Goal: Task Accomplishment & Management: Complete application form

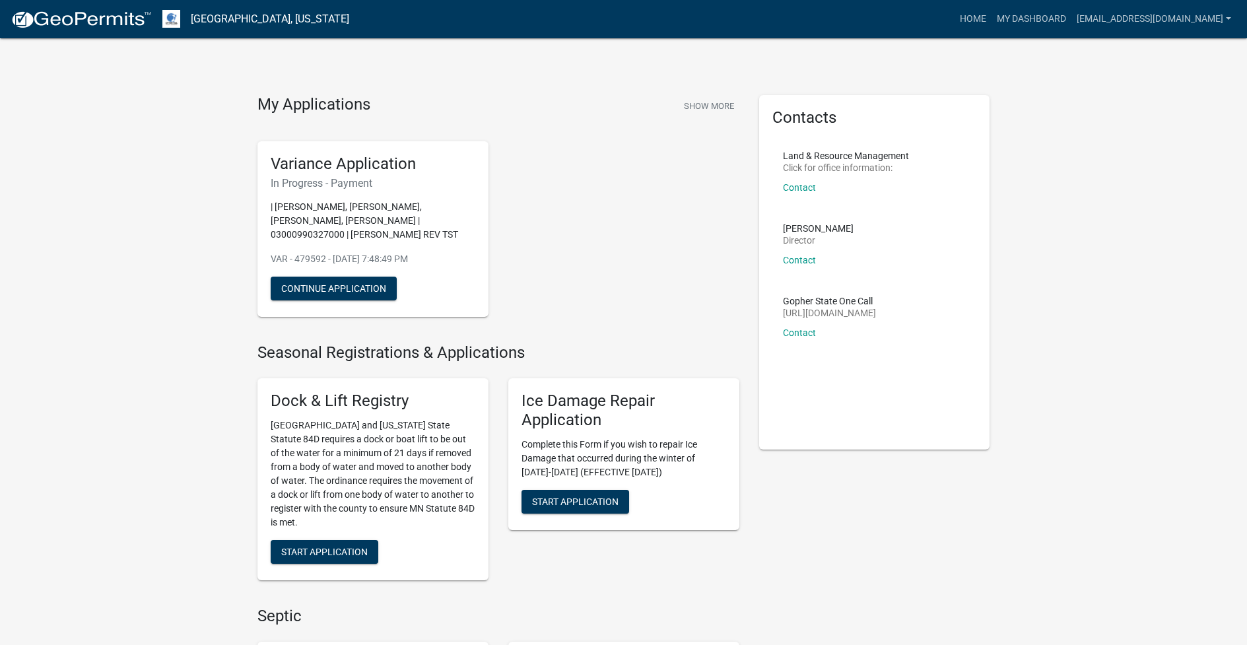
drag, startPoint x: 342, startPoint y: 181, endPoint x: 384, endPoint y: 181, distance: 42.2
click at [384, 181] on h6 "In Progress - Payment" at bounding box center [373, 183] width 205 height 13
click at [360, 285] on button "Continue Application" at bounding box center [334, 289] width 126 height 24
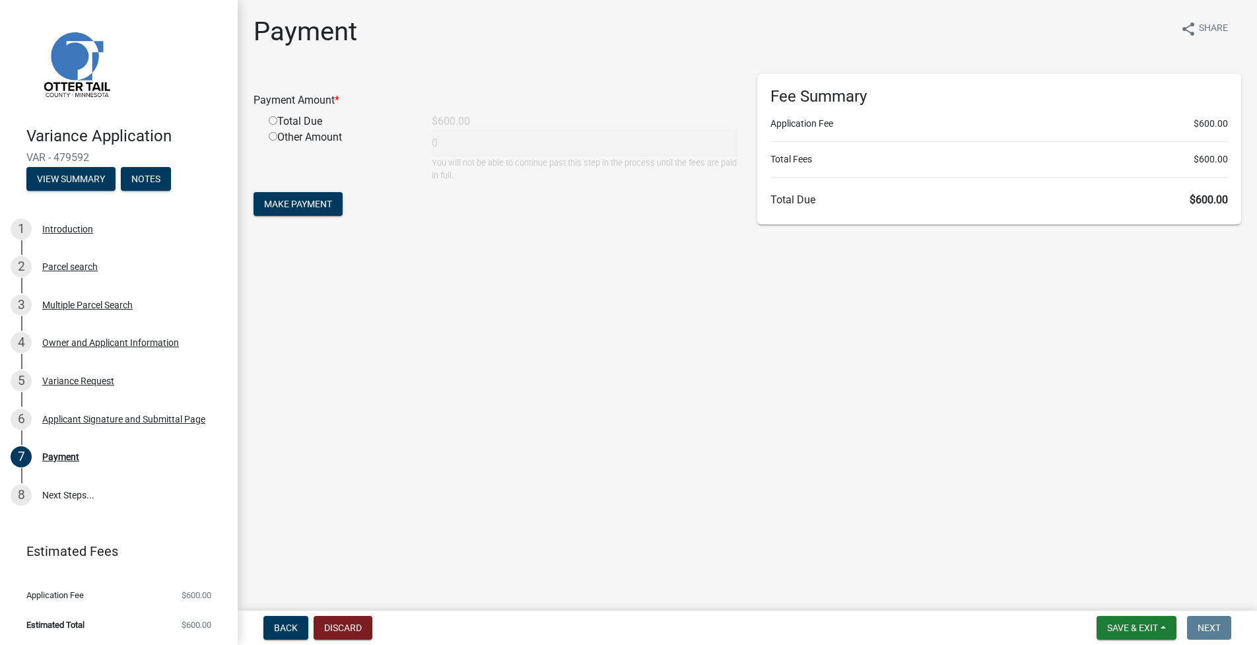
click at [271, 120] on input "radio" at bounding box center [273, 120] width 9 height 9
radio input "true"
type input "600"
click at [311, 201] on span "Make Payment" at bounding box center [298, 204] width 68 height 11
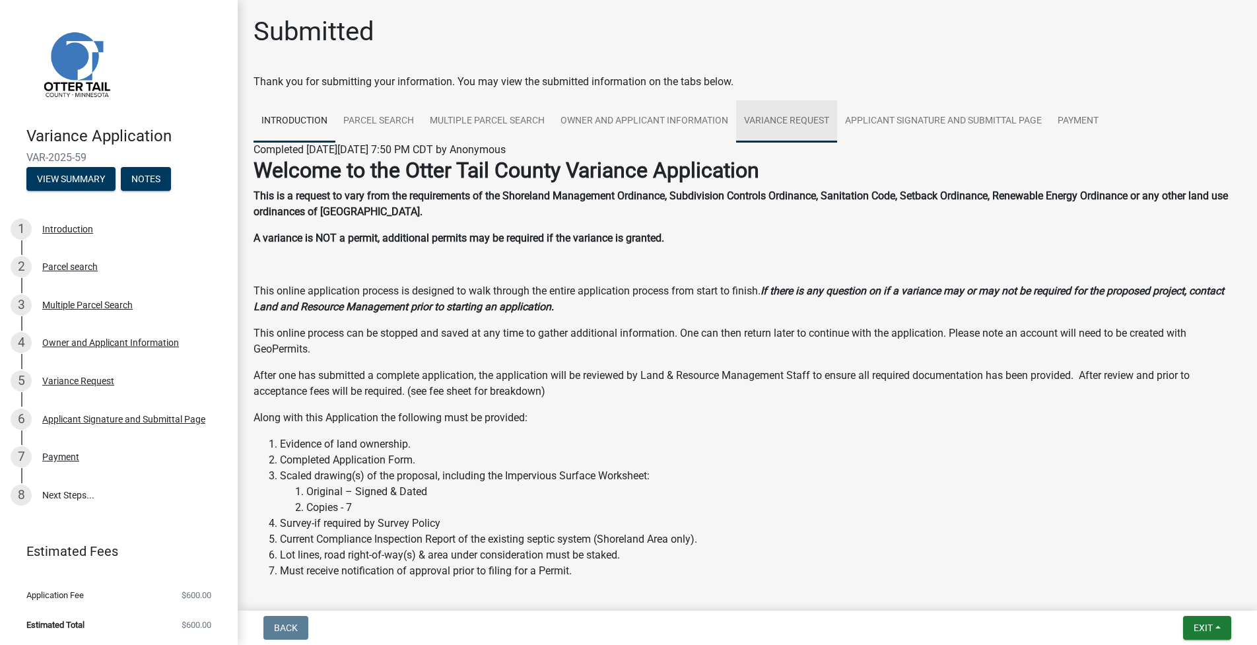
click at [793, 120] on link "Variance Request" at bounding box center [786, 121] width 101 height 42
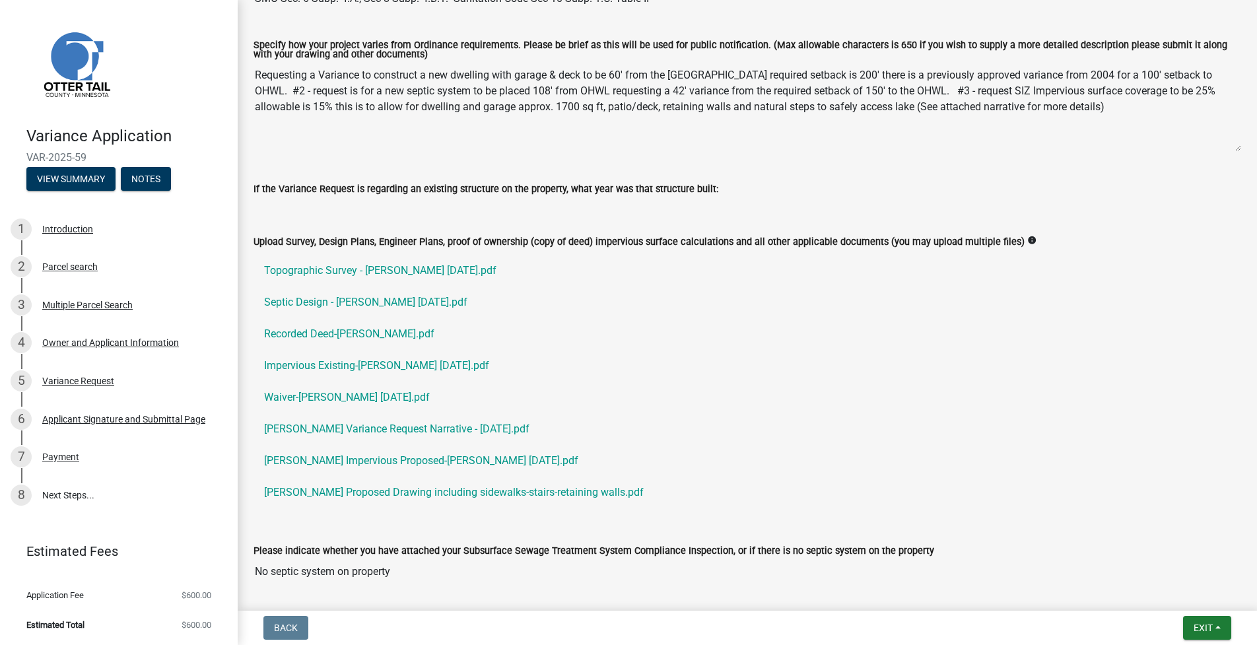
scroll to position [613, 0]
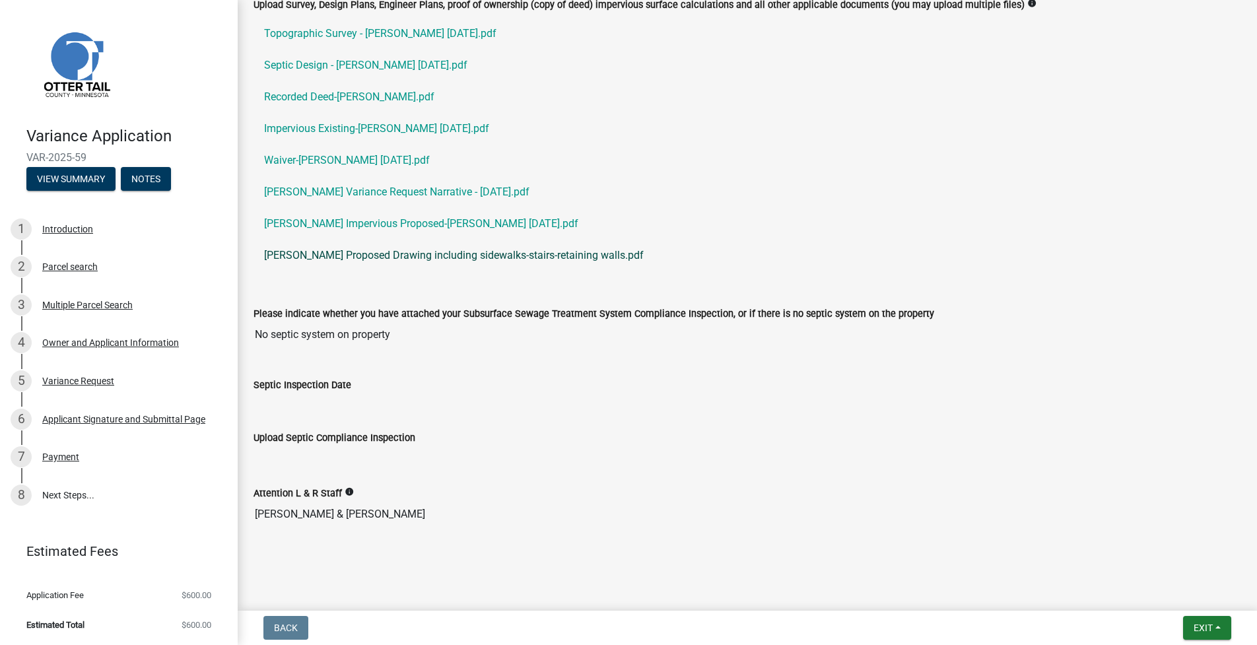
click at [440, 251] on link "Schroeder Proposed Drawing including sidewalks-stairs-retaining walls.pdf" at bounding box center [746, 256] width 987 height 32
click at [399, 219] on link "Schroeder Impervious Proposed-Schroeder 09.17.2025.pdf" at bounding box center [746, 224] width 987 height 32
click at [69, 453] on div "Payment" at bounding box center [60, 456] width 37 height 9
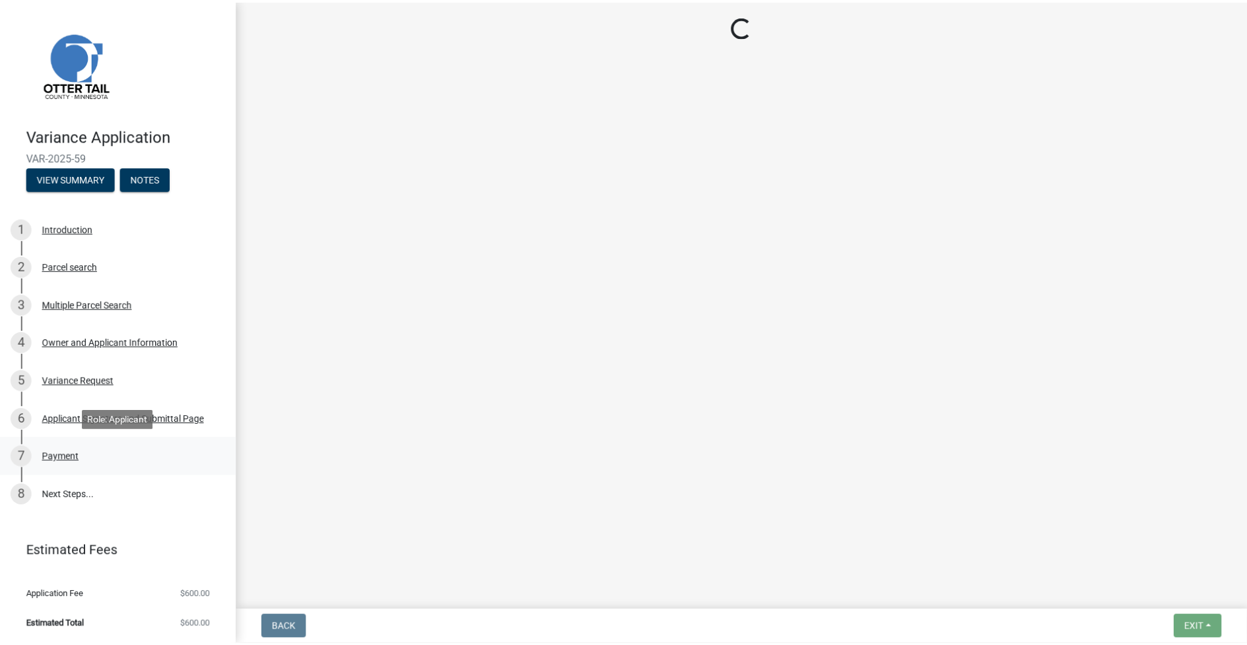
scroll to position [0, 0]
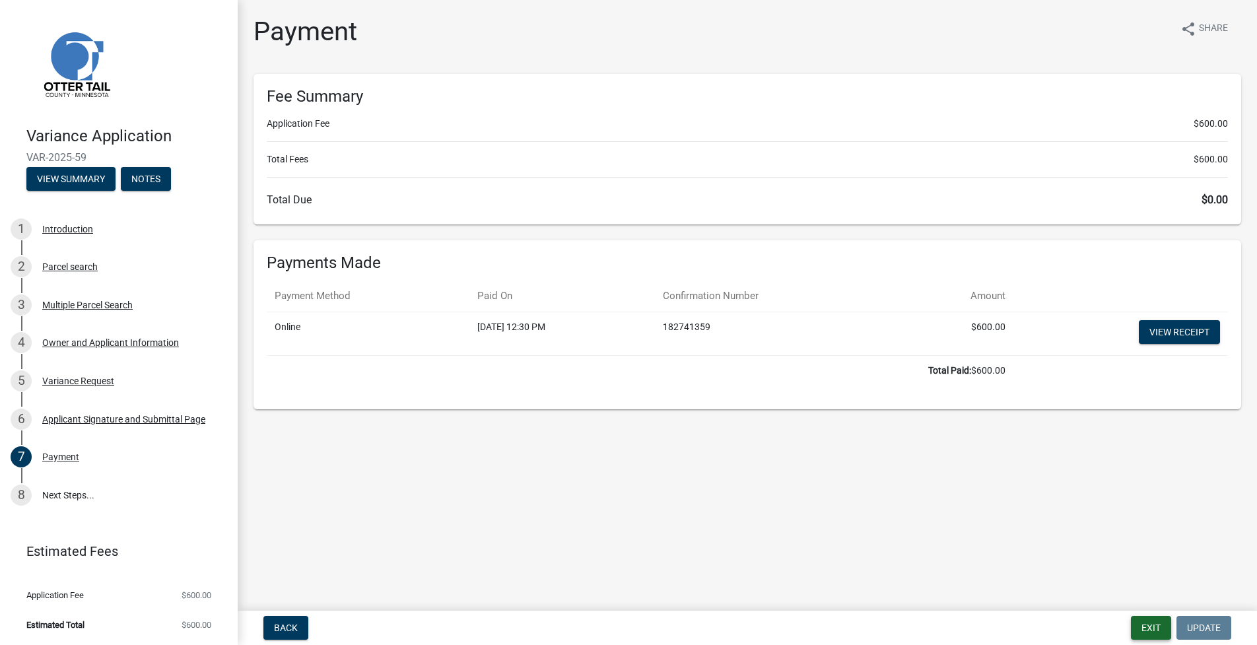
click at [1157, 630] on button "Exit" at bounding box center [1151, 628] width 40 height 24
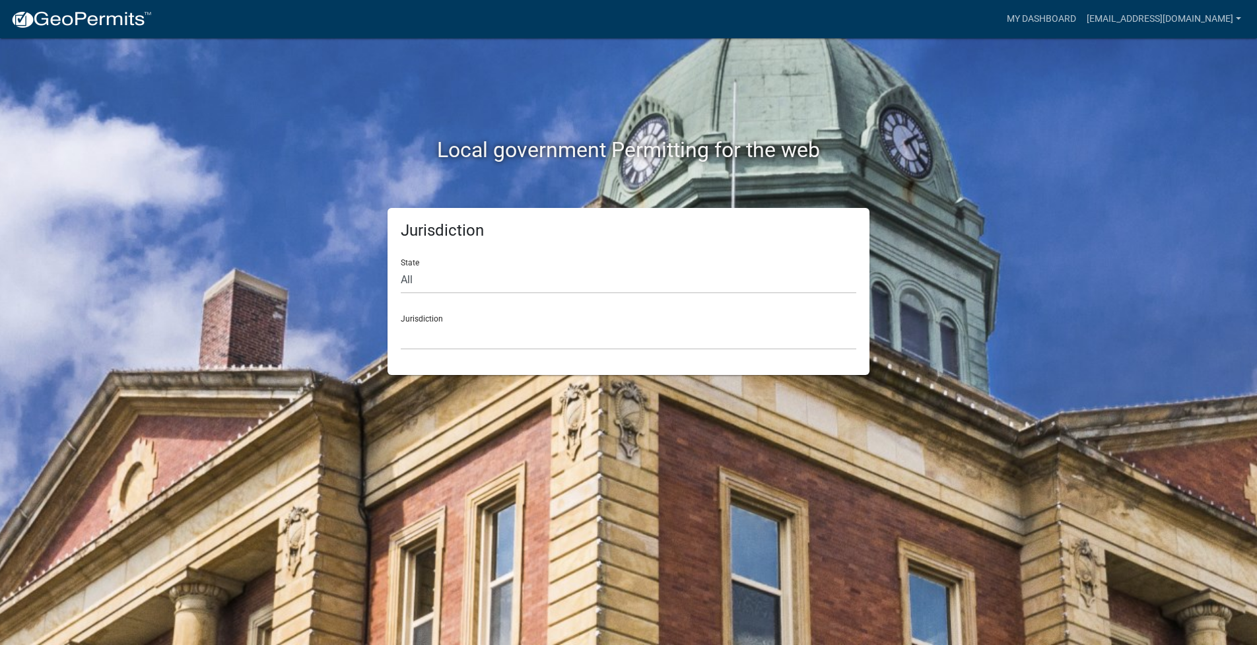
click at [395, 262] on div "Jurisdiction State All Colorado Georgia Indiana Iowa Kansas Minnesota Ohio Sout…" at bounding box center [628, 291] width 482 height 167
click at [1069, 15] on link "My Dashboard" at bounding box center [1041, 19] width 80 height 25
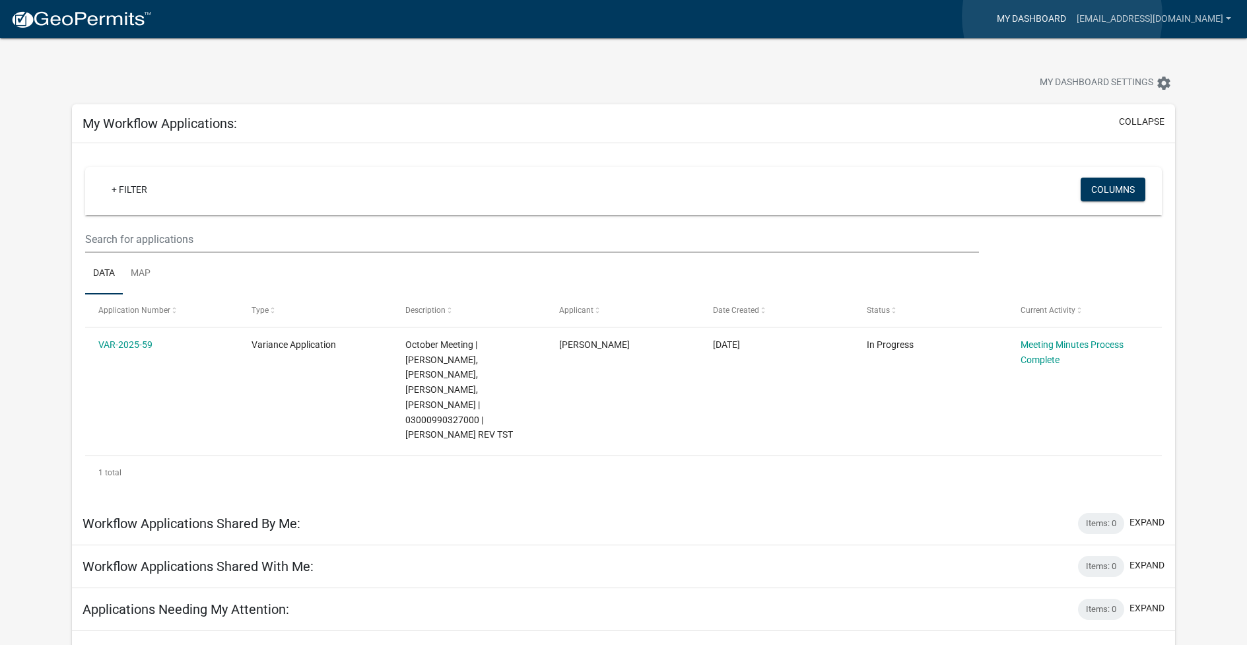
click at [1062, 17] on link "My Dashboard" at bounding box center [1031, 19] width 80 height 25
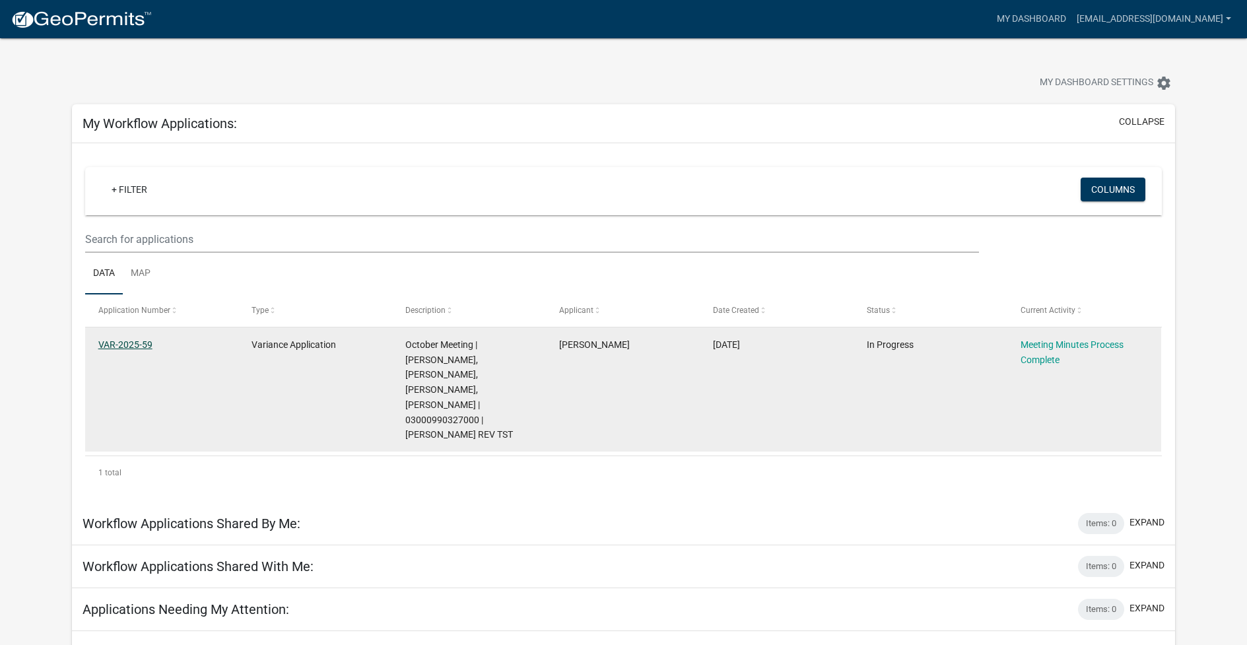
click at [123, 345] on link "VAR-2025-59" at bounding box center [125, 344] width 54 height 11
